Goal: Transaction & Acquisition: Purchase product/service

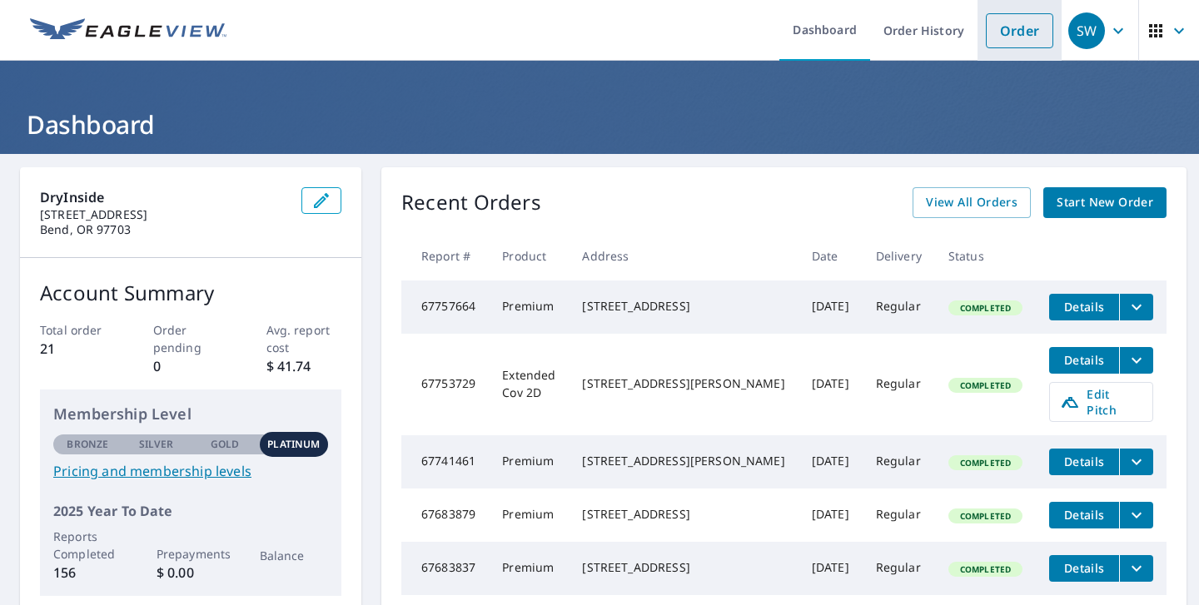
click at [1003, 47] on li "Order" at bounding box center [1020, 30] width 84 height 61
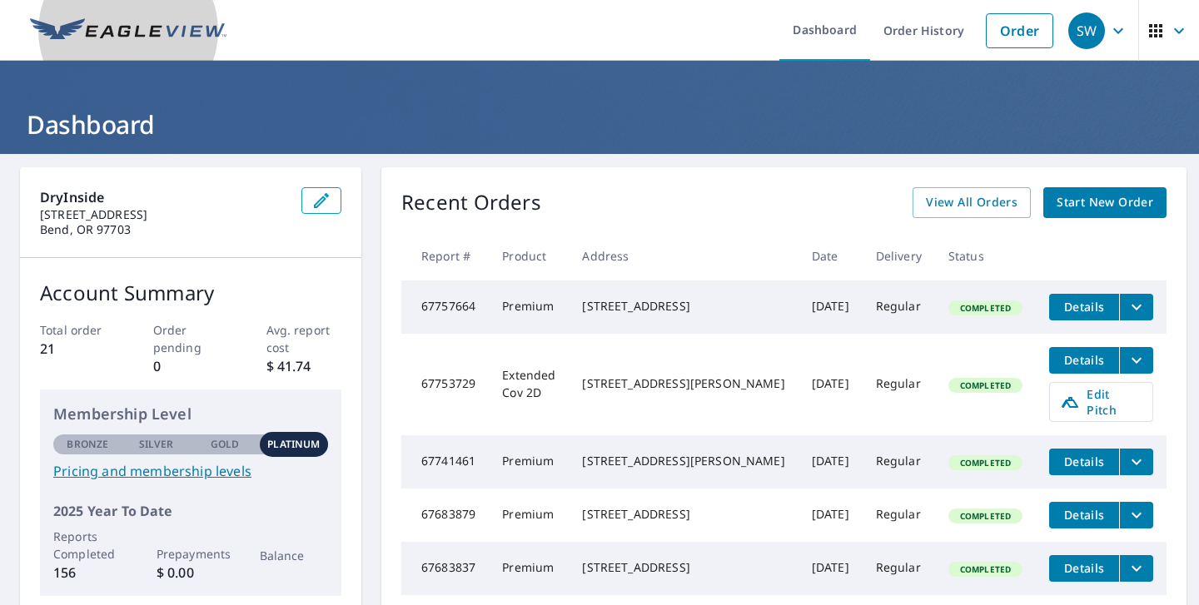
click at [179, 24] on img at bounding box center [128, 30] width 197 height 25
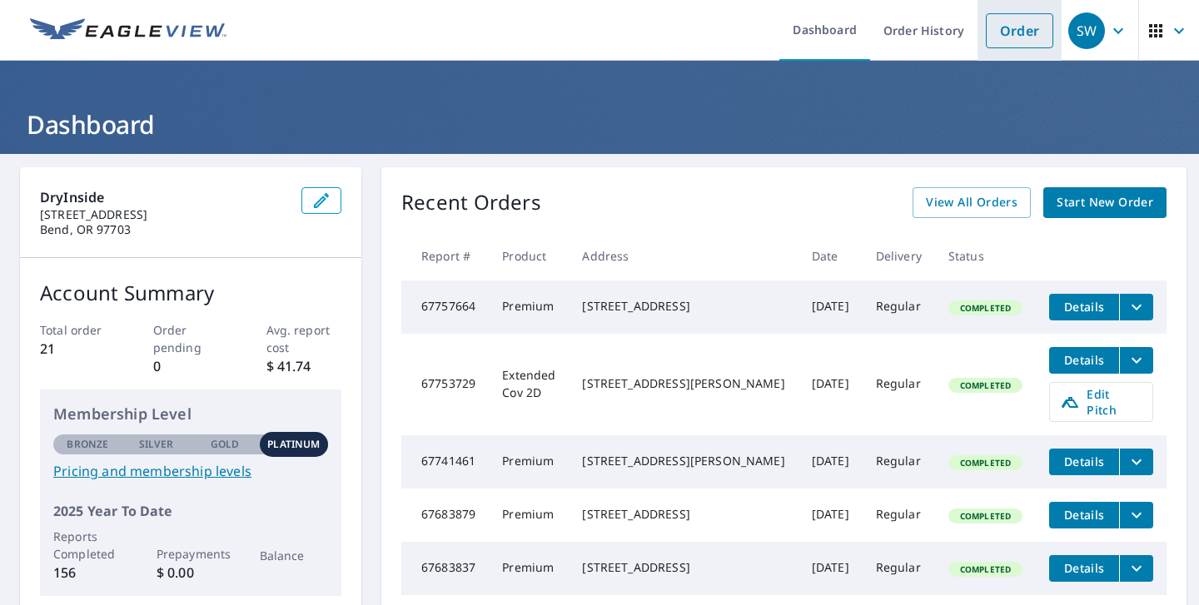
click at [1021, 44] on link "Order" at bounding box center [1019, 30] width 67 height 35
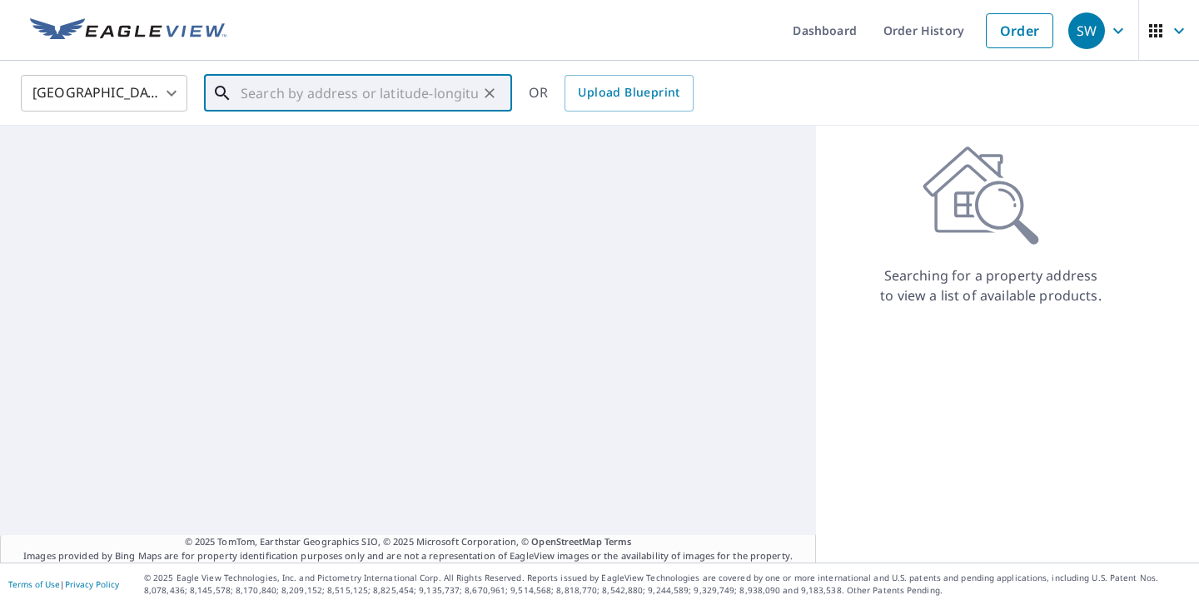
click at [385, 99] on input "text" at bounding box center [359, 93] width 237 height 47
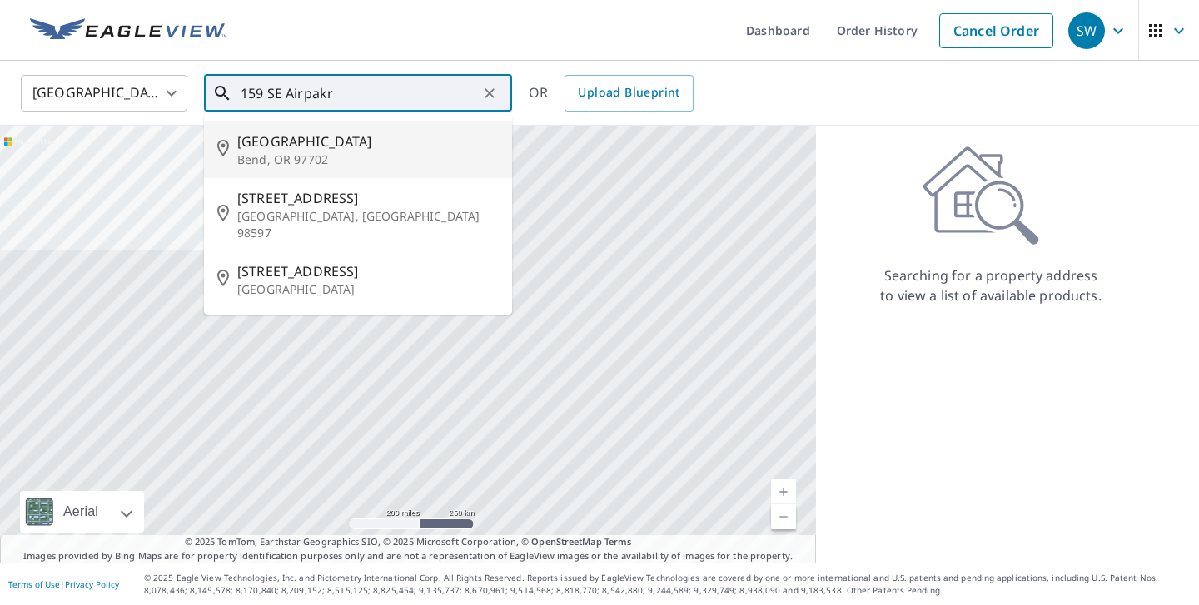
click at [349, 148] on span "[GEOGRAPHIC_DATA]" at bounding box center [368, 142] width 262 height 20
type input "[STREET_ADDRESS][PERSON_NAME]"
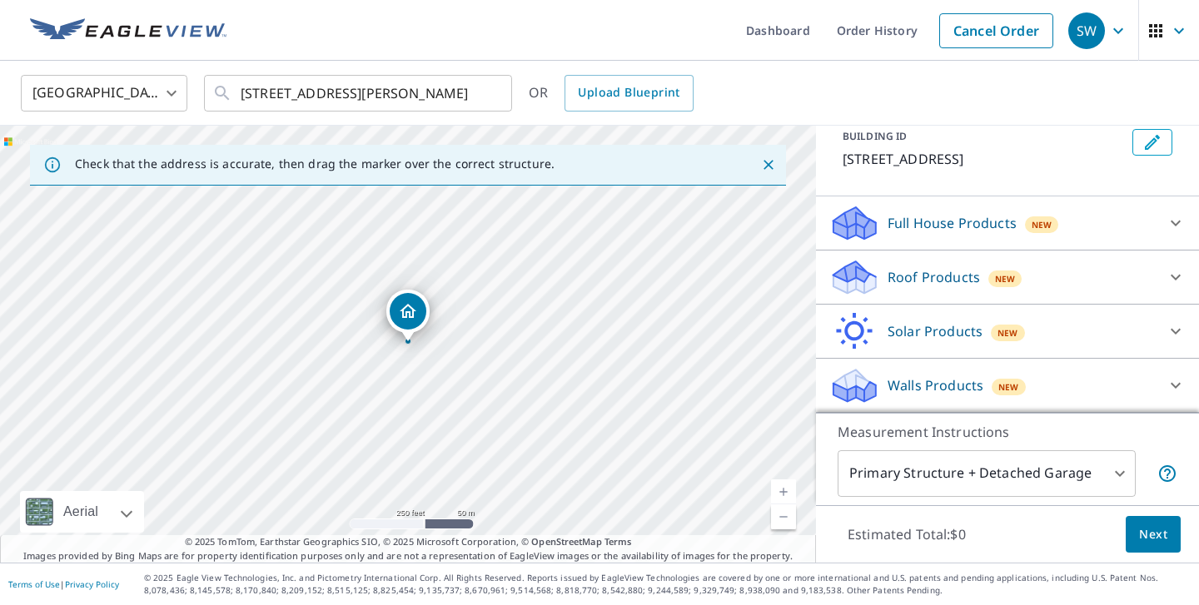
scroll to position [101, 0]
click at [957, 286] on p "Roof Products" at bounding box center [934, 278] width 92 height 20
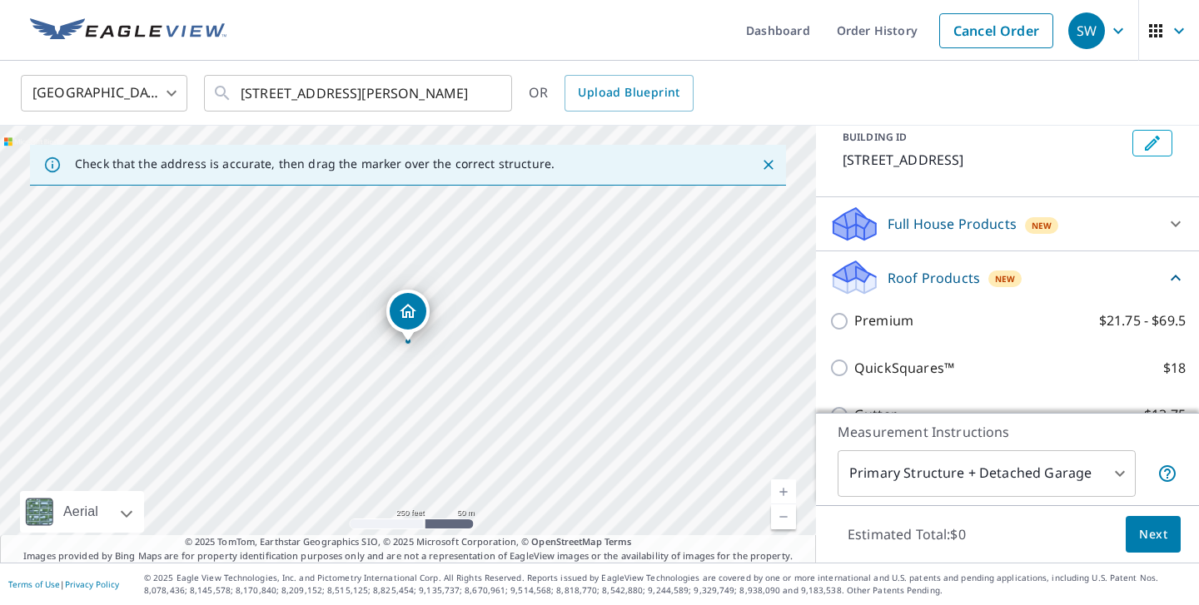
click at [898, 333] on div "Premium $21.75 - $69.5" at bounding box center [1007, 320] width 356 height 47
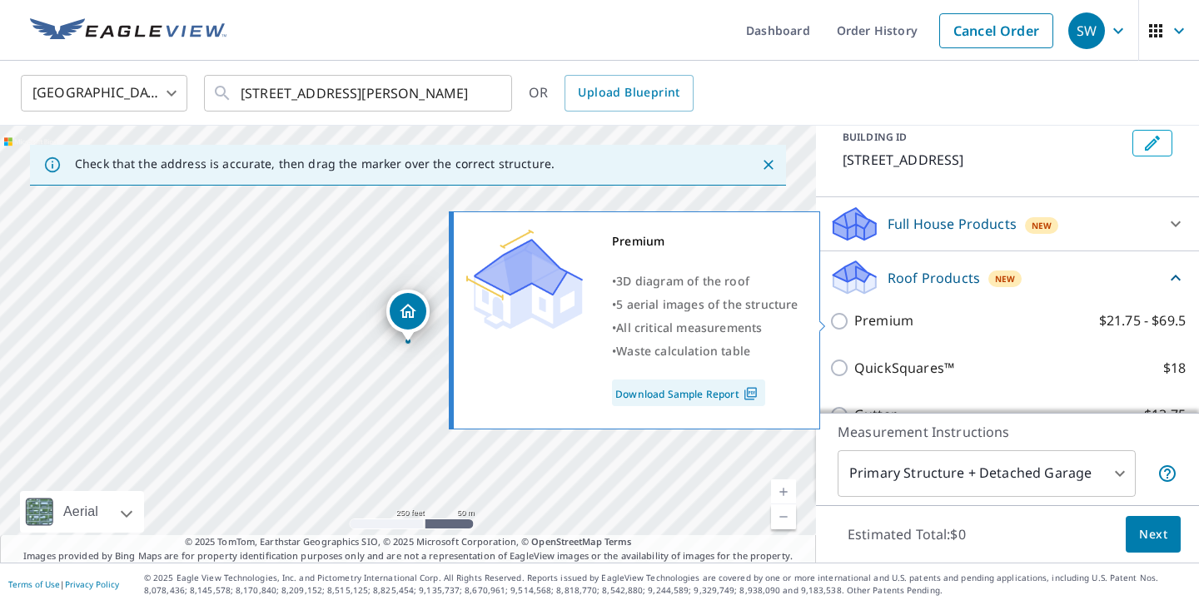
click at [877, 319] on p "Premium" at bounding box center [883, 321] width 59 height 21
click at [854, 319] on input "Premium $21.75 - $69.5" at bounding box center [841, 321] width 25 height 20
checkbox input "true"
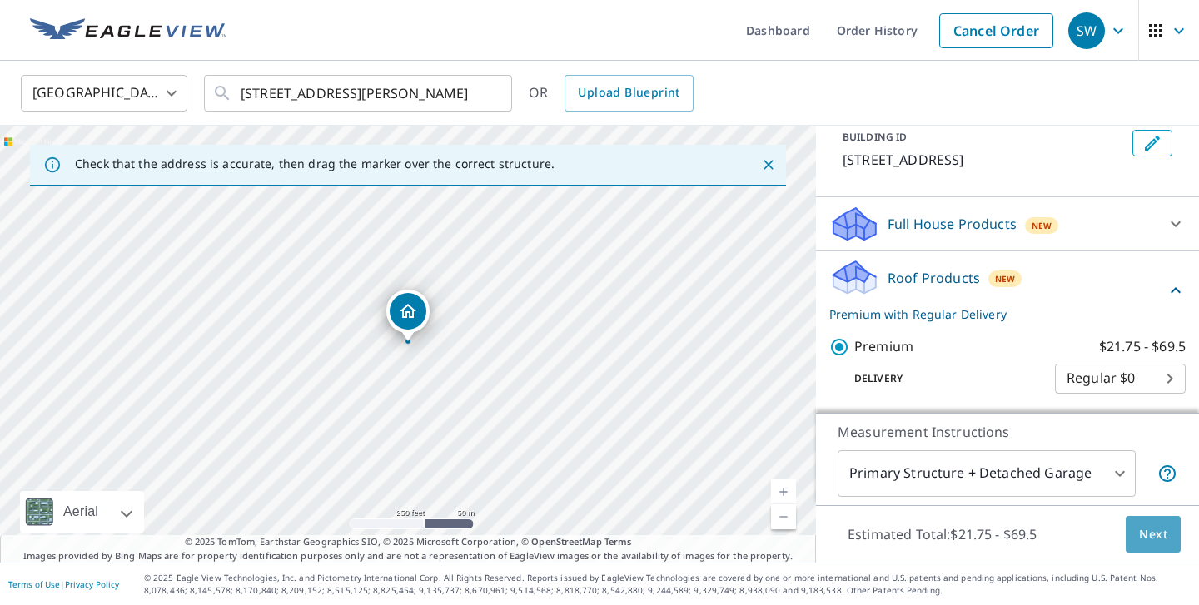
click at [1158, 536] on span "Next" at bounding box center [1153, 535] width 28 height 21
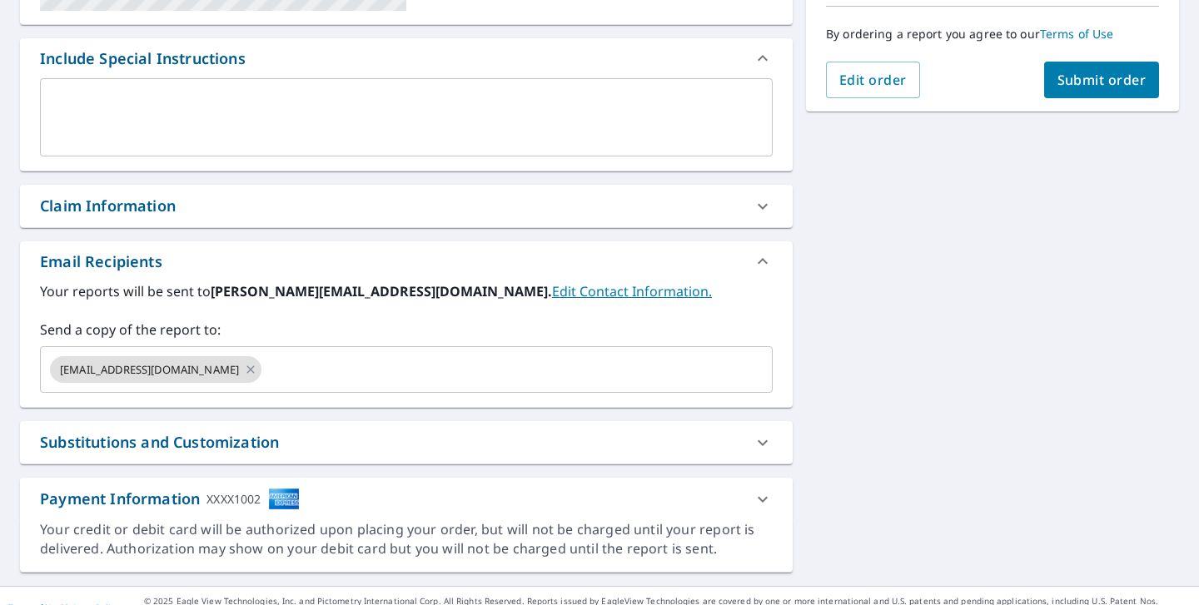
scroll to position [443, 0]
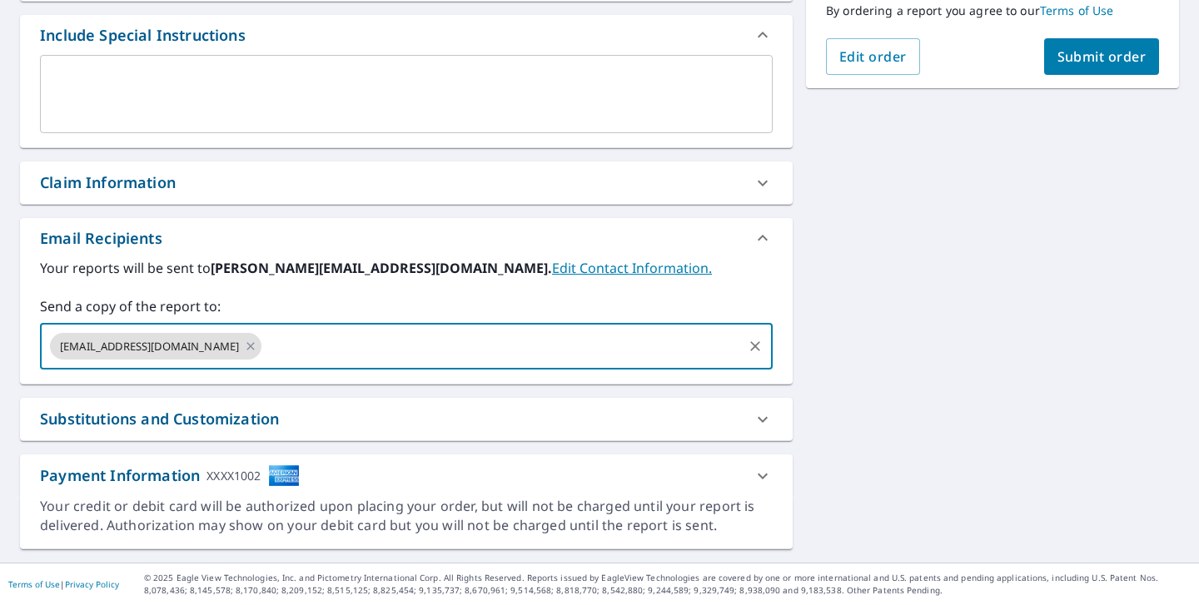
click at [423, 342] on input "text" at bounding box center [502, 347] width 476 height 32
type input "[EMAIL_ADDRESS][DOMAIN_NAME]"
click at [421, 198] on div "Claim Information" at bounding box center [406, 183] width 773 height 42
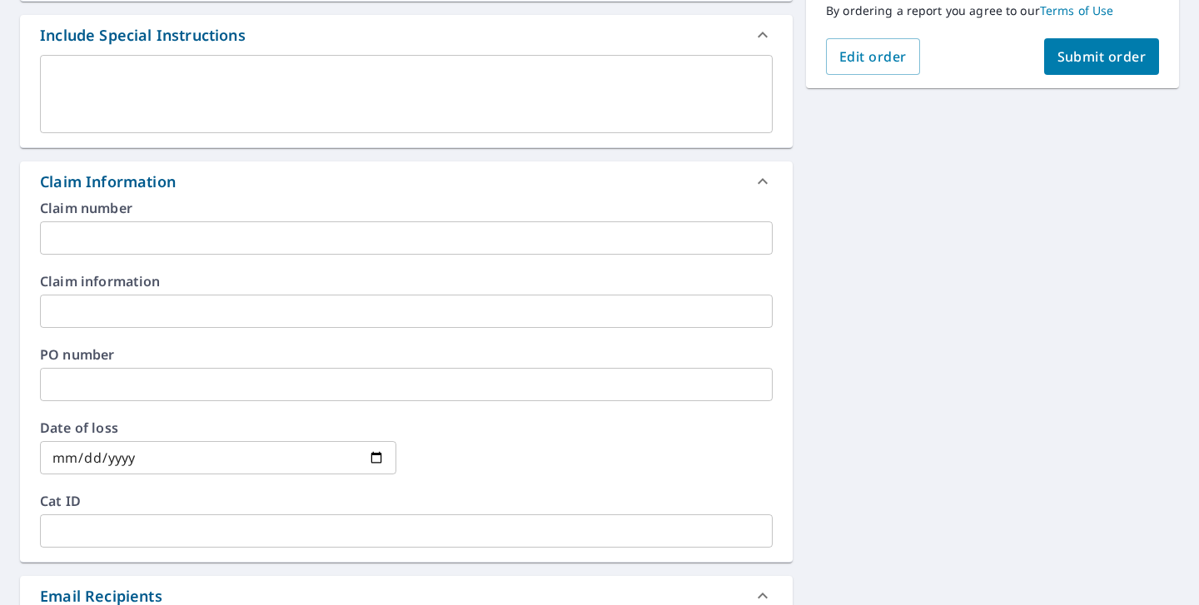
click at [182, 296] on input "text" at bounding box center [406, 311] width 733 height 33
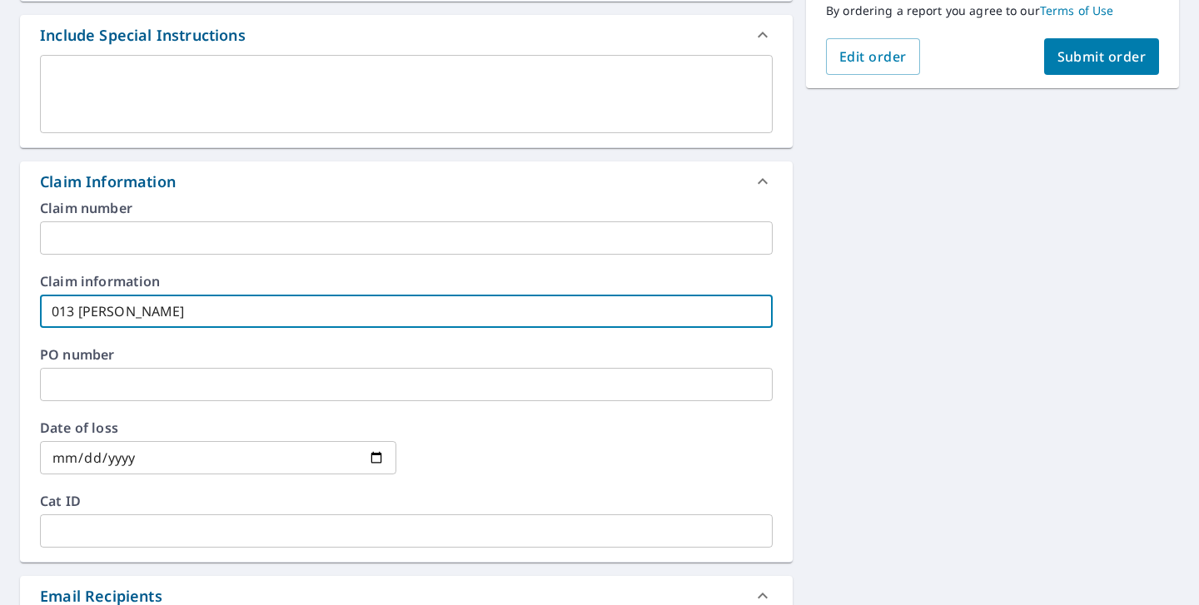
click at [882, 202] on div "[STREET_ADDRESS] Aerial Road A standard road map Aerial A detailed look from ab…" at bounding box center [599, 316] width 1199 height 1210
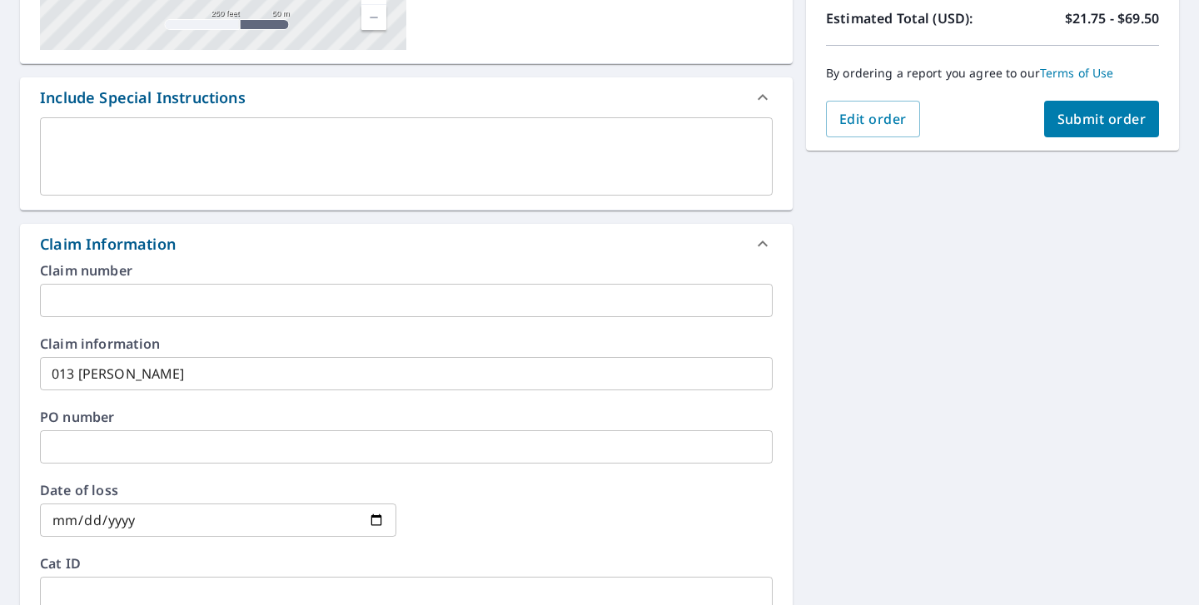
scroll to position [380, 0]
click at [69, 374] on input "013 [PERSON_NAME]" at bounding box center [406, 374] width 733 height 33
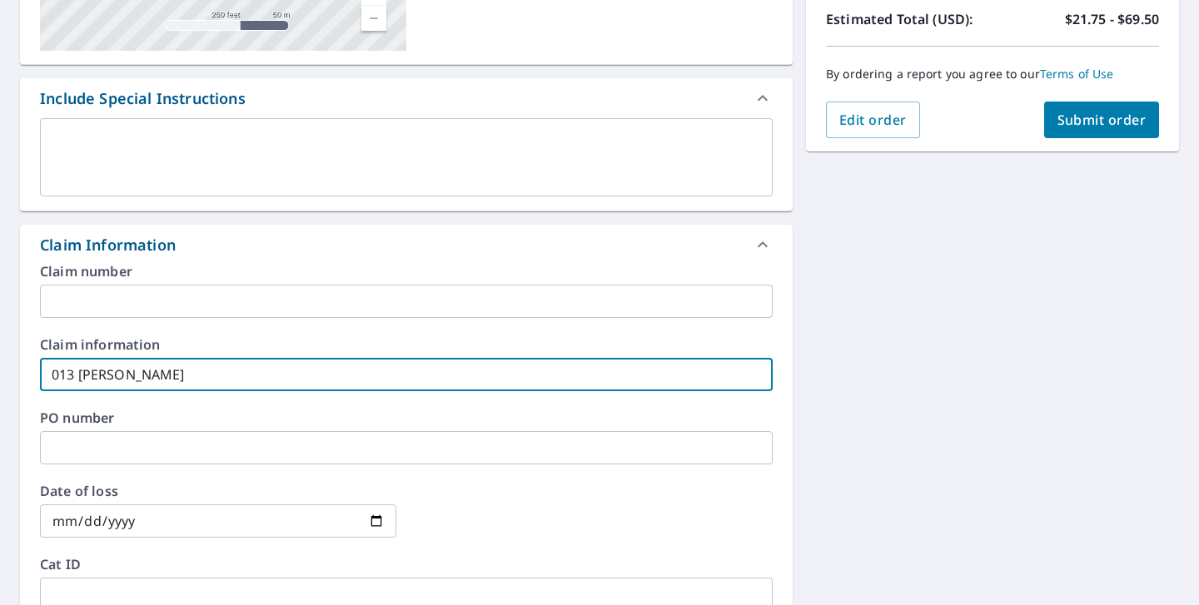
click at [76, 375] on input "013 [PERSON_NAME]" at bounding box center [406, 374] width 733 height 33
type input "015 [PERSON_NAME]"
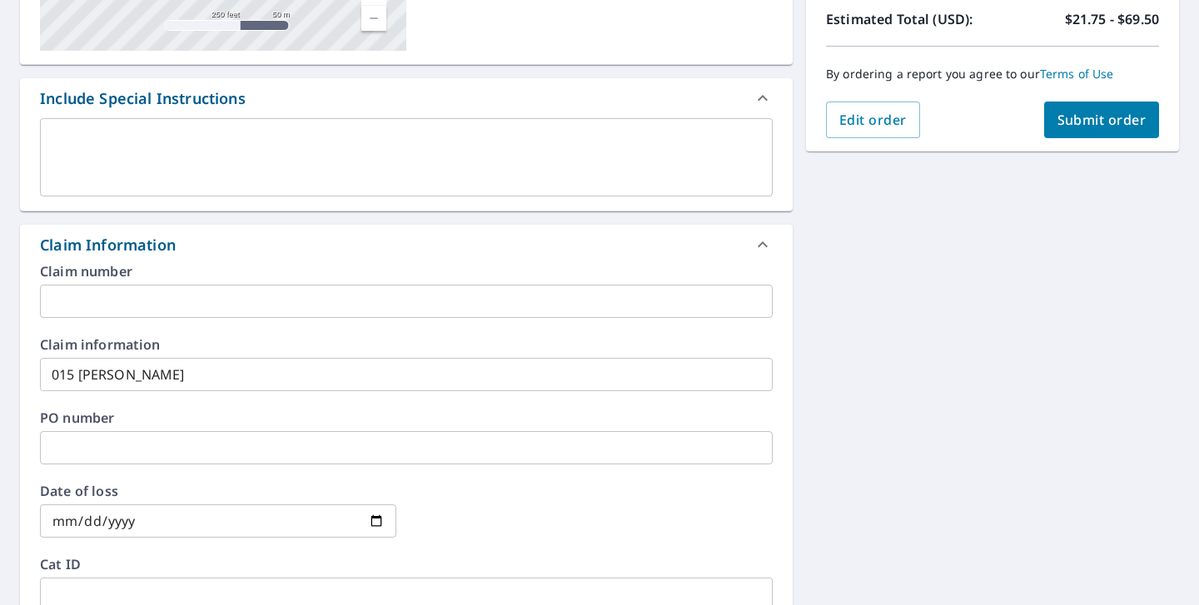
click at [999, 182] on div "[STREET_ADDRESS] Aerial Road A standard road map Aerial A detailed look from ab…" at bounding box center [599, 379] width 1199 height 1210
click at [1084, 126] on span "Submit order" at bounding box center [1102, 120] width 89 height 18
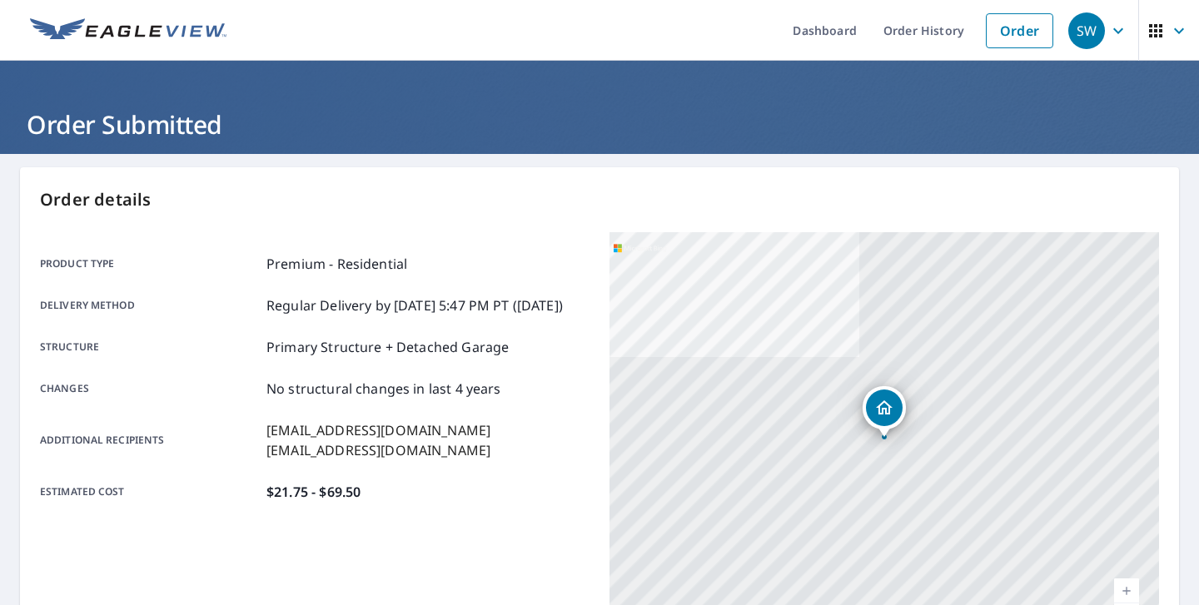
click at [198, 43] on link at bounding box center [128, 30] width 217 height 61
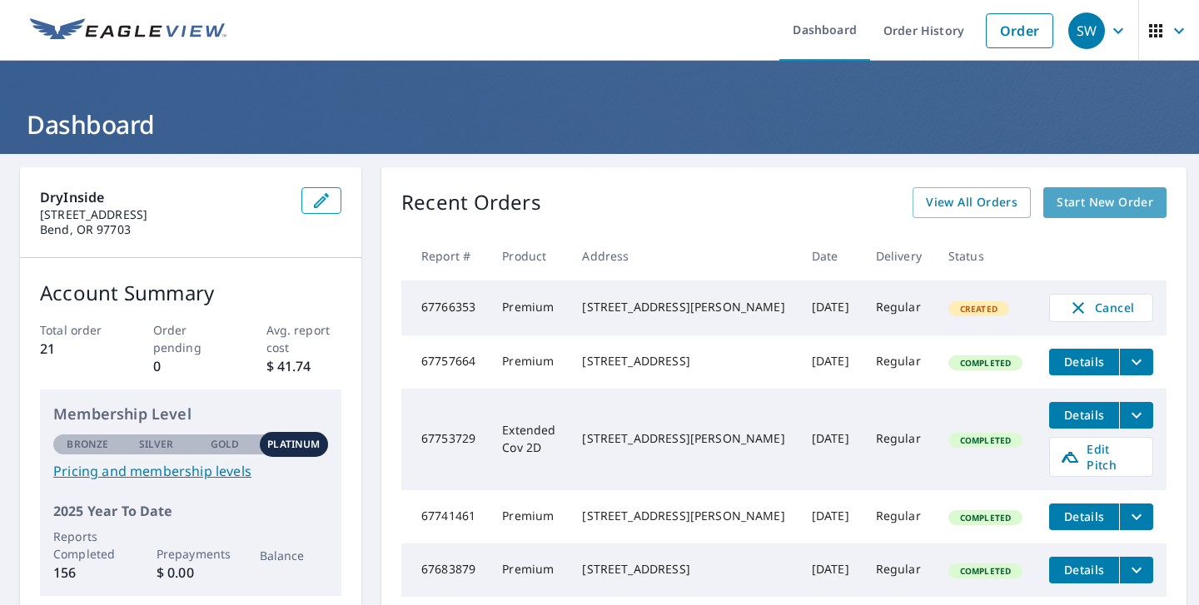
click at [1084, 197] on span "Start New Order" at bounding box center [1105, 202] width 97 height 21
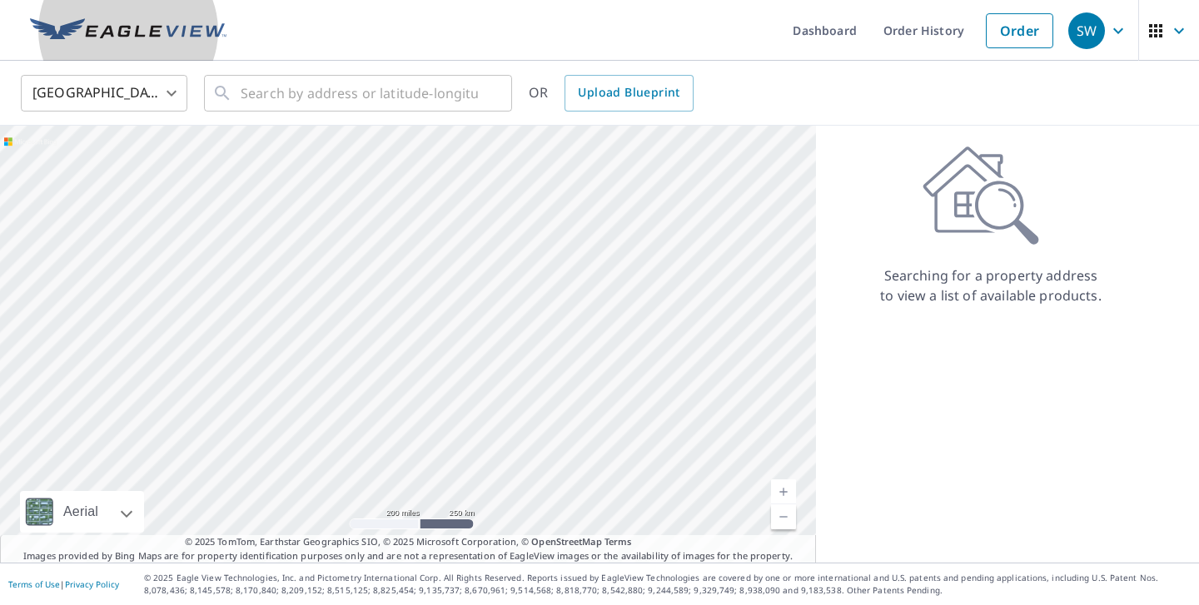
click at [155, 27] on img at bounding box center [128, 30] width 197 height 25
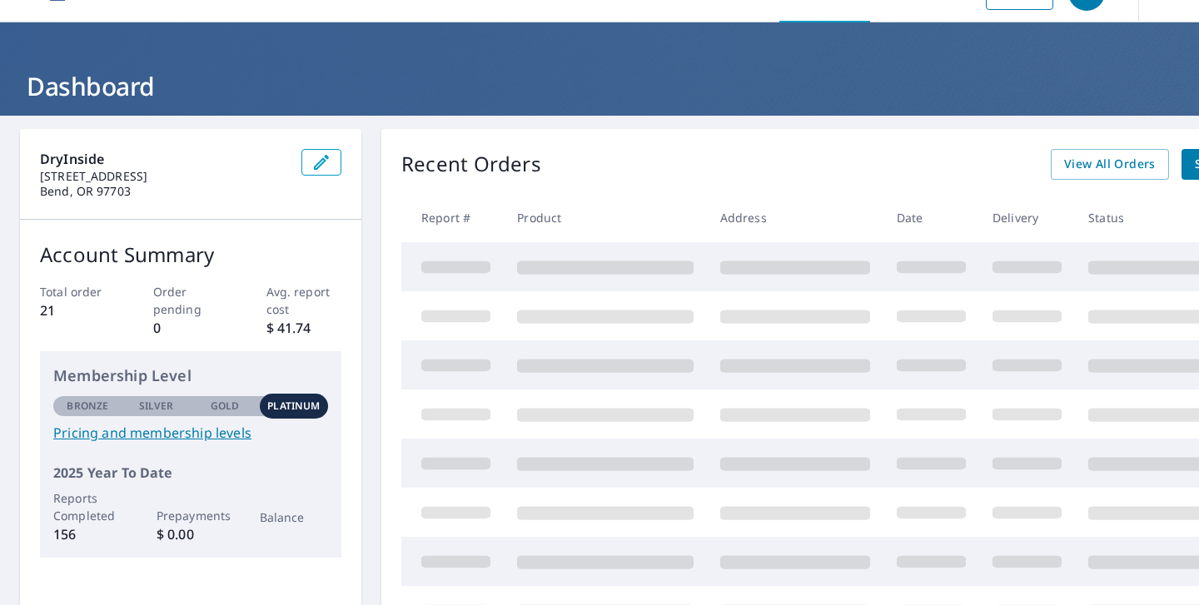
scroll to position [44, 0]
